Goal: Book appointment/travel/reservation

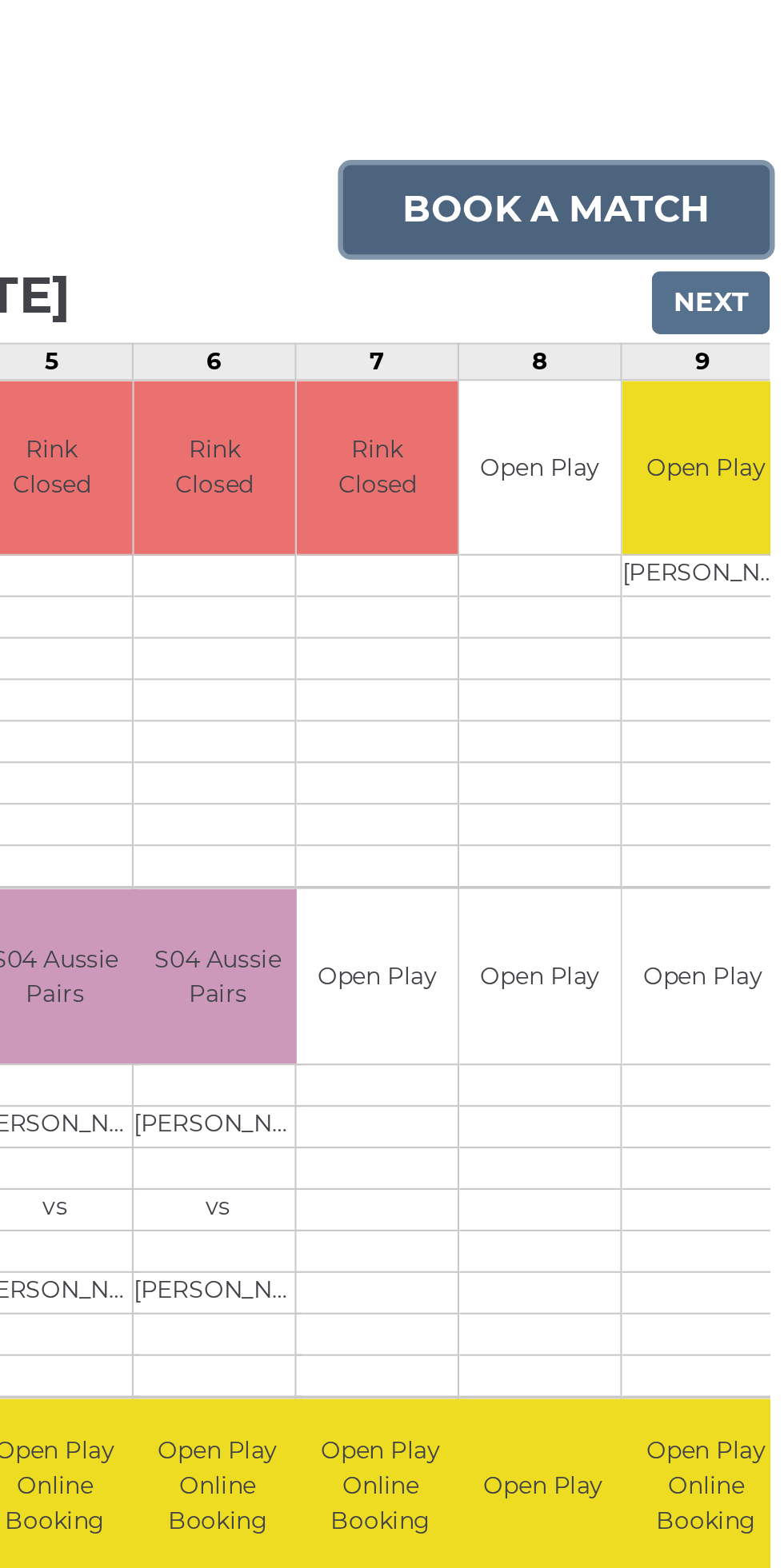
click at [687, 254] on link "Book a match" at bounding box center [669, 266] width 205 height 44
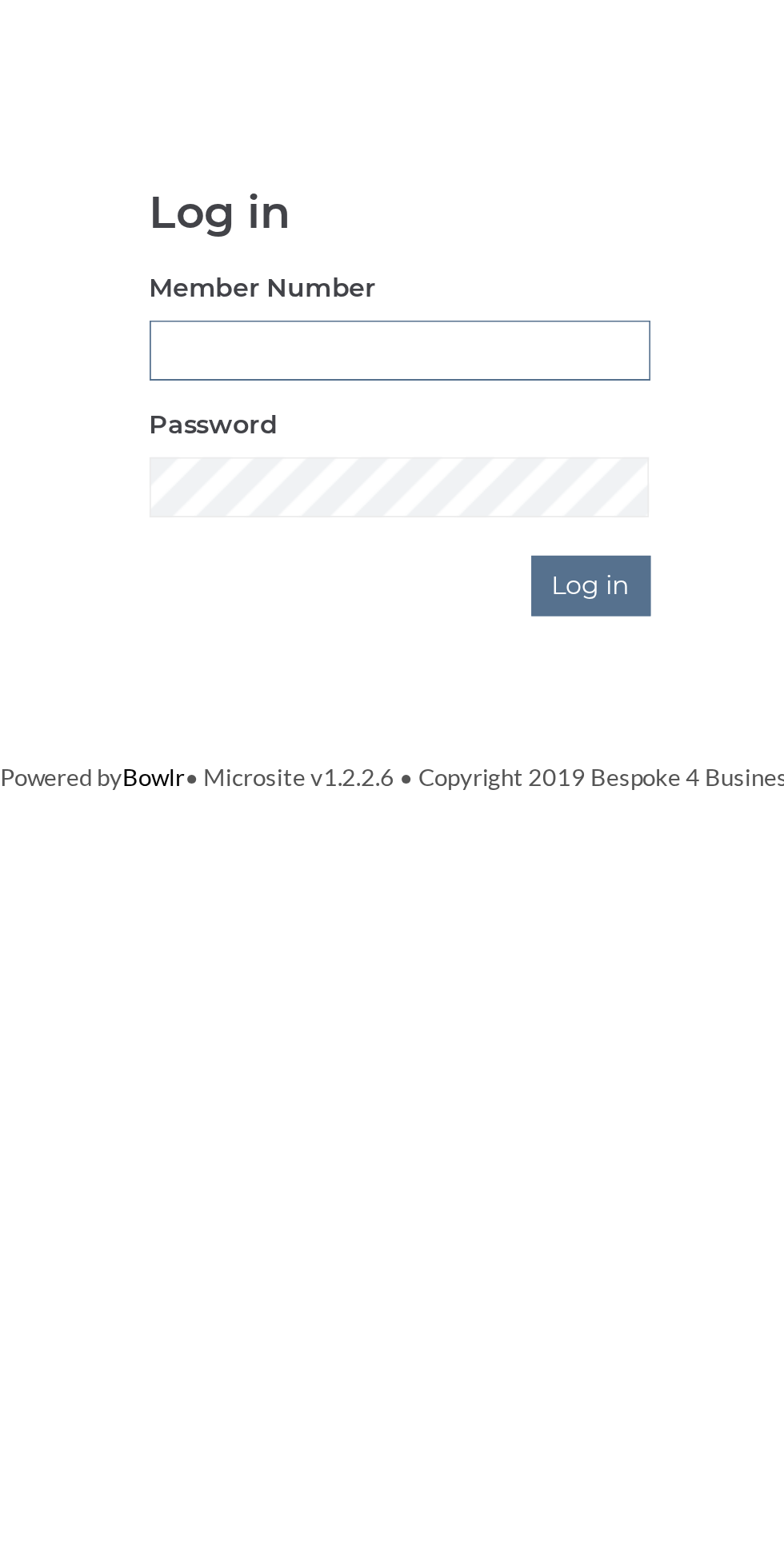
click at [392, 309] on input "Member Number" at bounding box center [392, 302] width 252 height 30
type input "3199"
click at [458, 406] on input "Log in" at bounding box center [488, 420] width 60 height 30
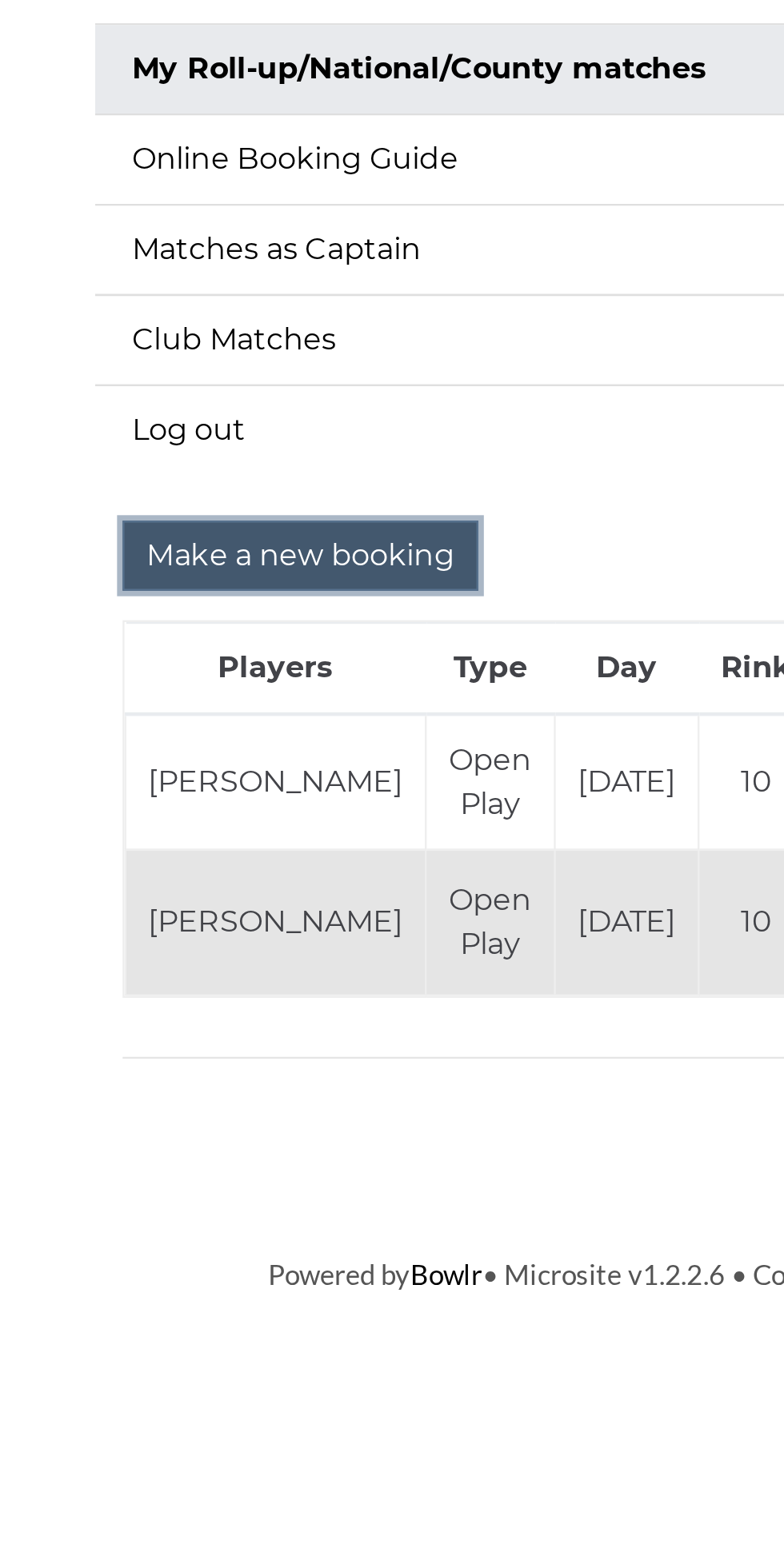
click at [225, 538] on input "Make a new booking" at bounding box center [204, 537] width 154 height 30
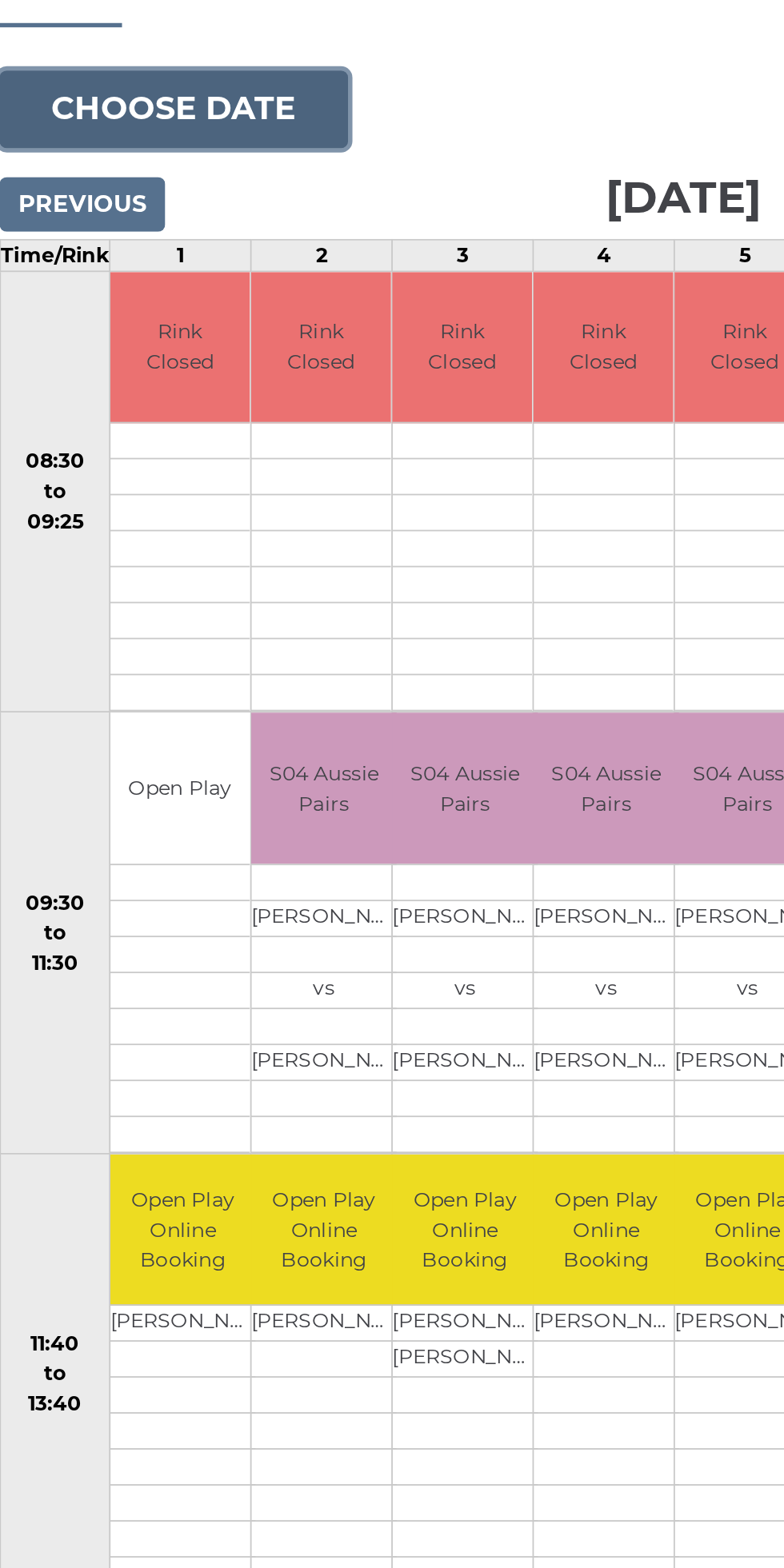
click at [157, 245] on button "Choose date" at bounding box center [109, 245] width 194 height 44
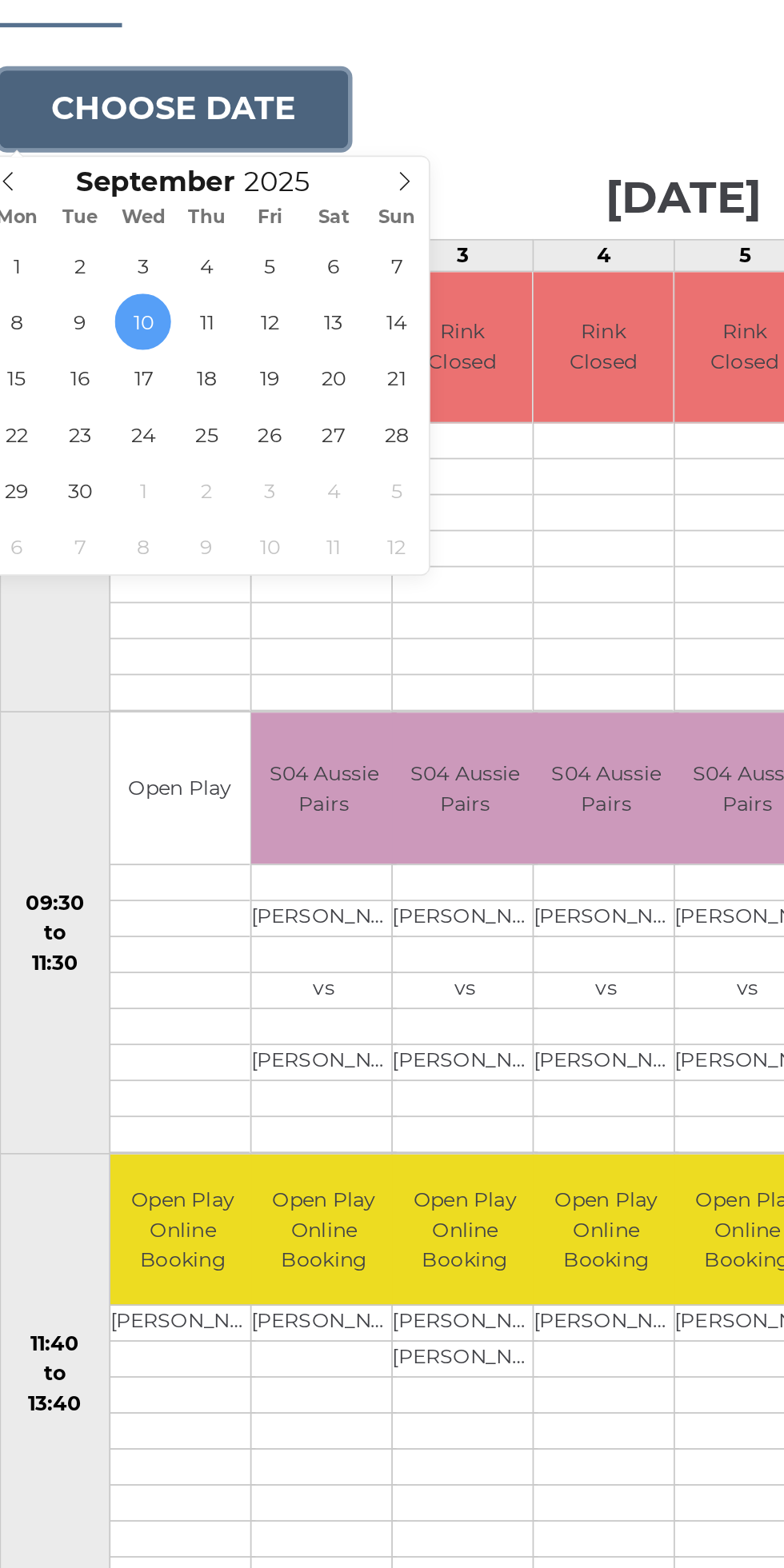
type input "[DATE]"
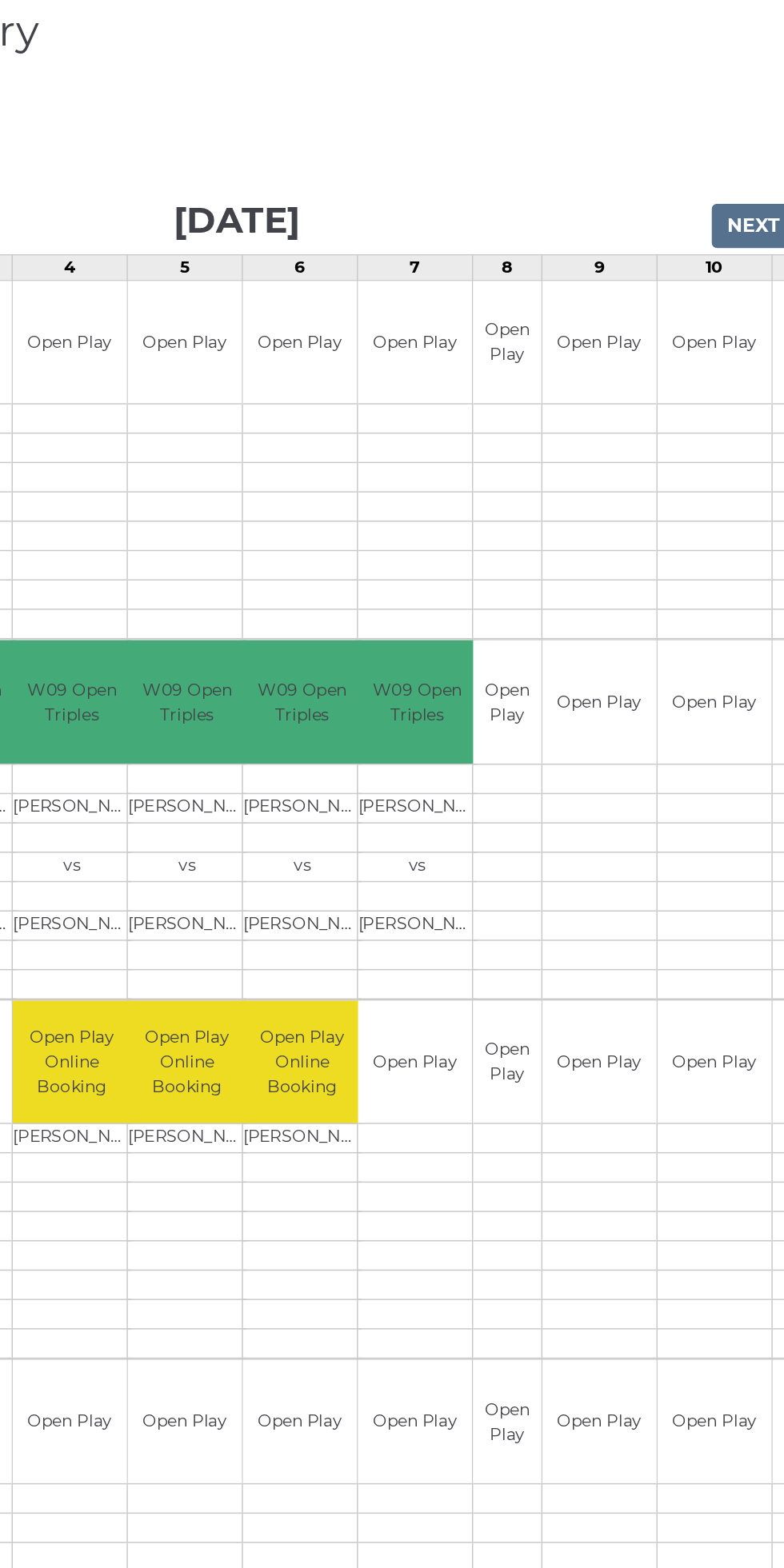
scroll to position [0, 140]
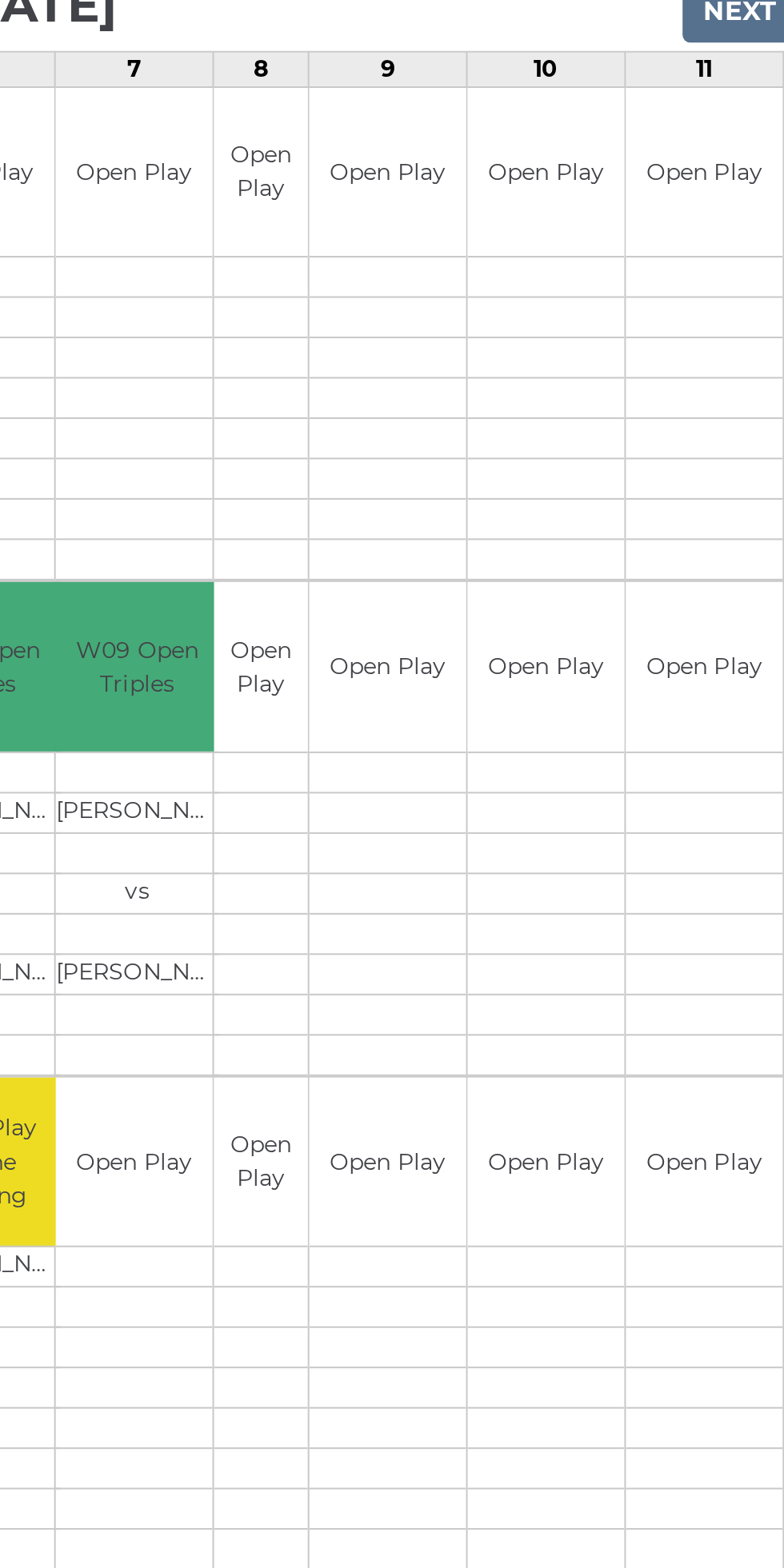
click at [0, 0] on div "Book slot" at bounding box center [0, 0] width 0 height 0
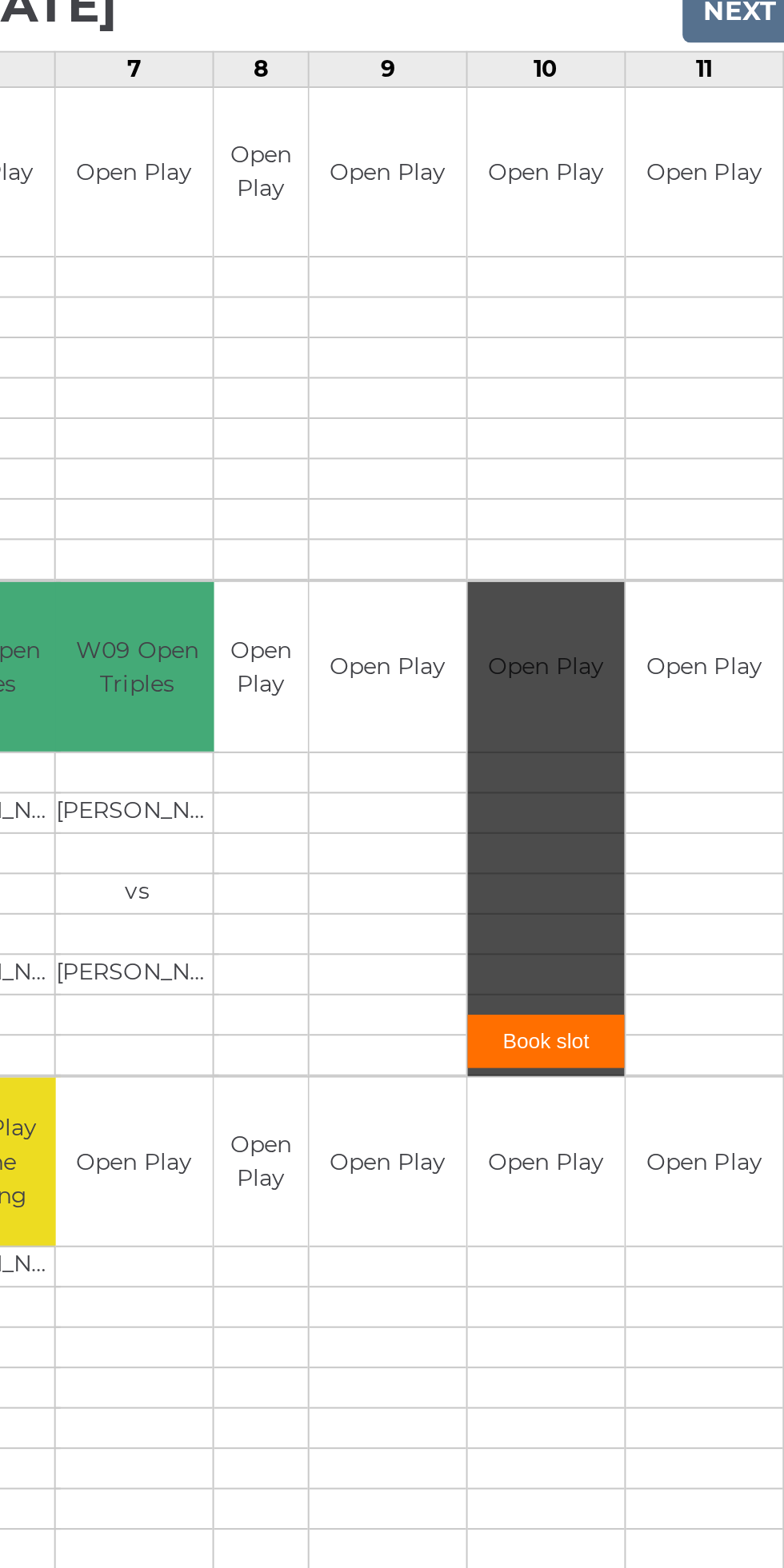
click at [650, 804] on link "Book slot" at bounding box center [647, 807] width 78 height 26
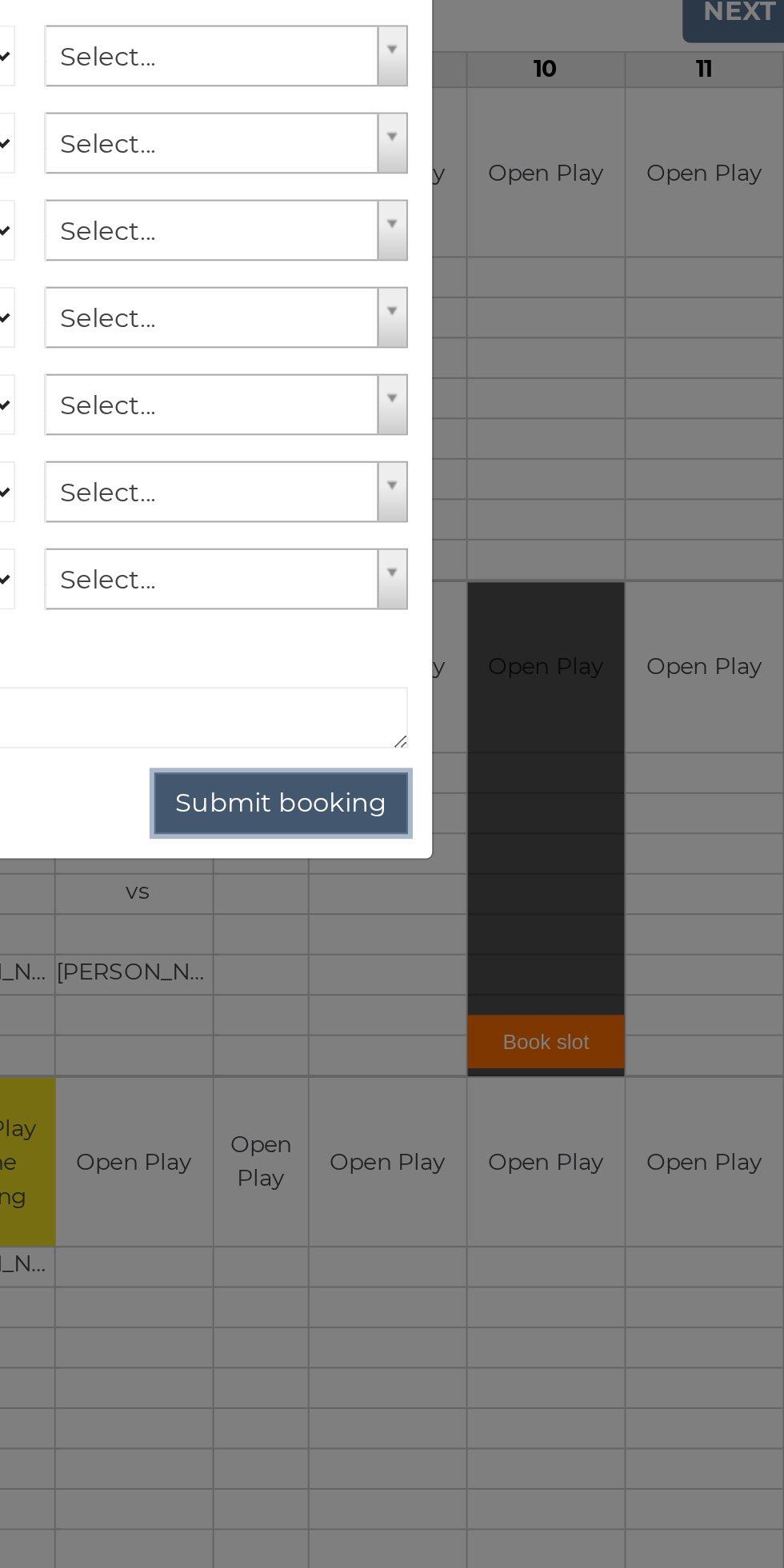
click at [542, 684] on button "Submit booking" at bounding box center [517, 690] width 126 height 30
